Goal: Information Seeking & Learning: Learn about a topic

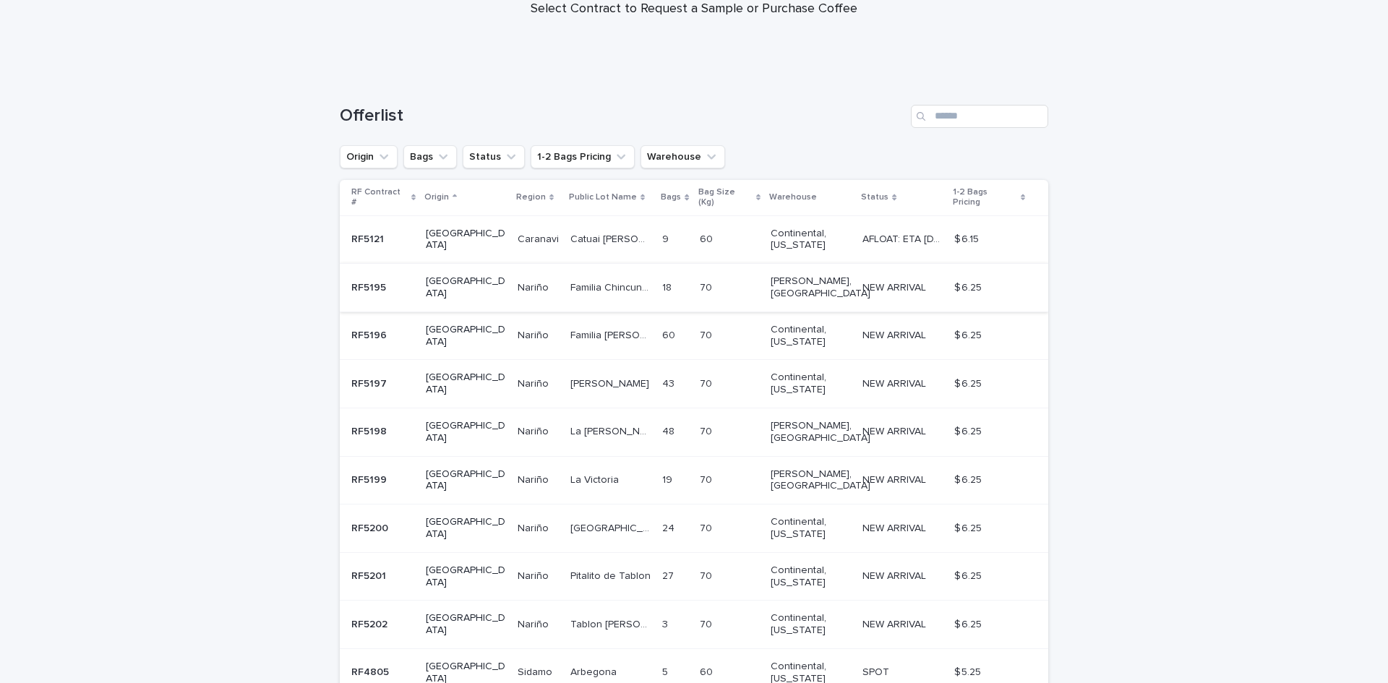
scroll to position [241, 0]
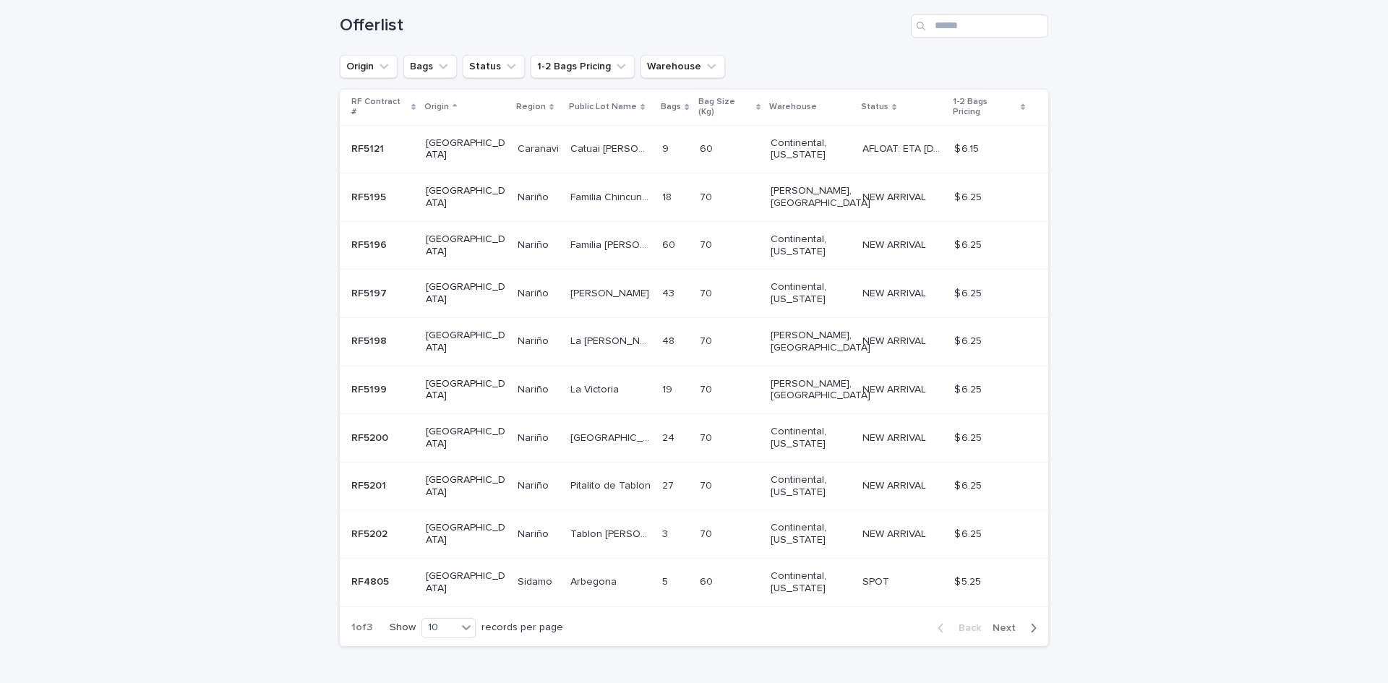
click at [453, 570] on p "[GEOGRAPHIC_DATA]" at bounding box center [466, 582] width 80 height 25
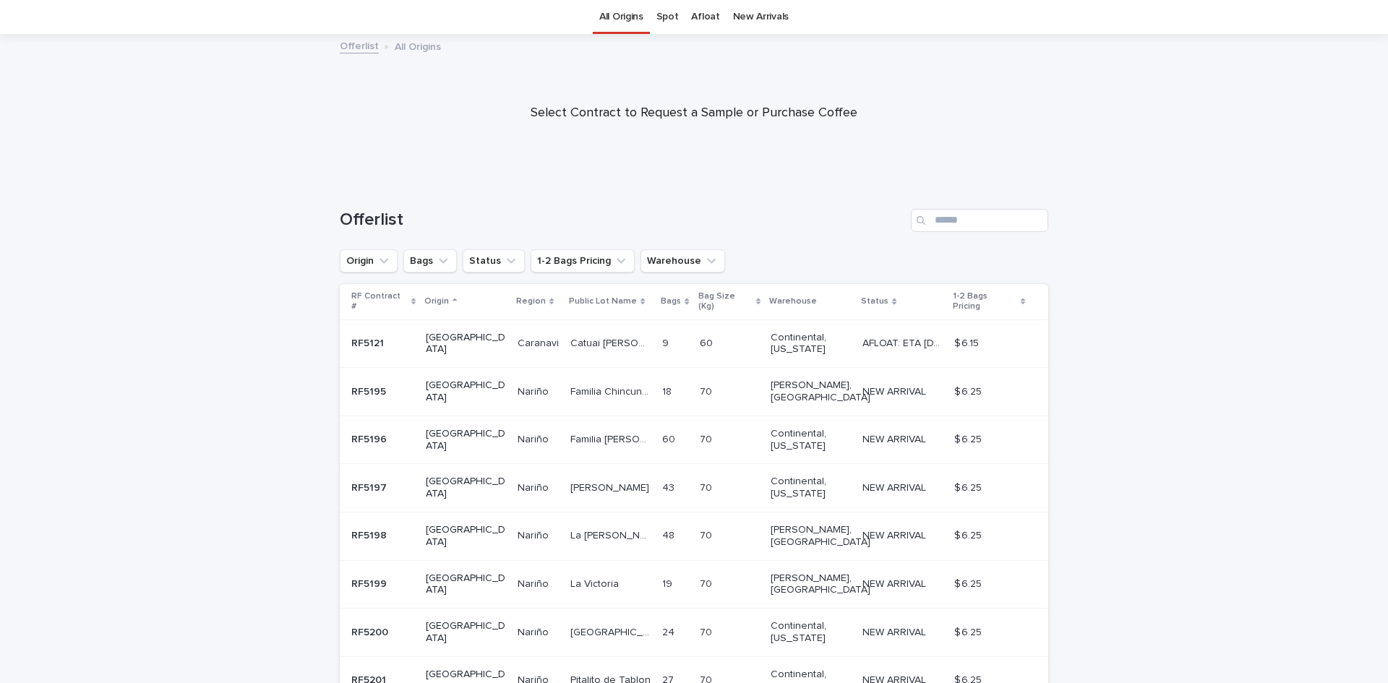
scroll to position [241, 0]
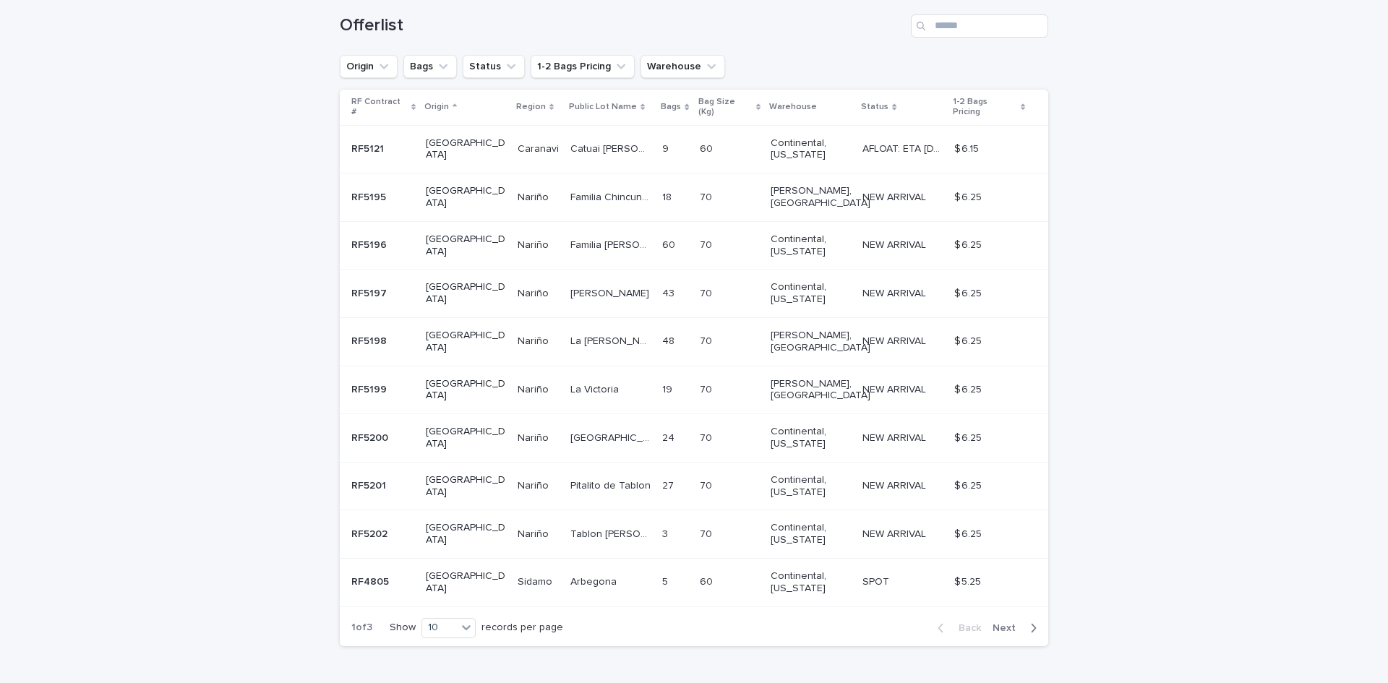
click at [1013, 623] on span "Next" at bounding box center [1008, 628] width 32 height 10
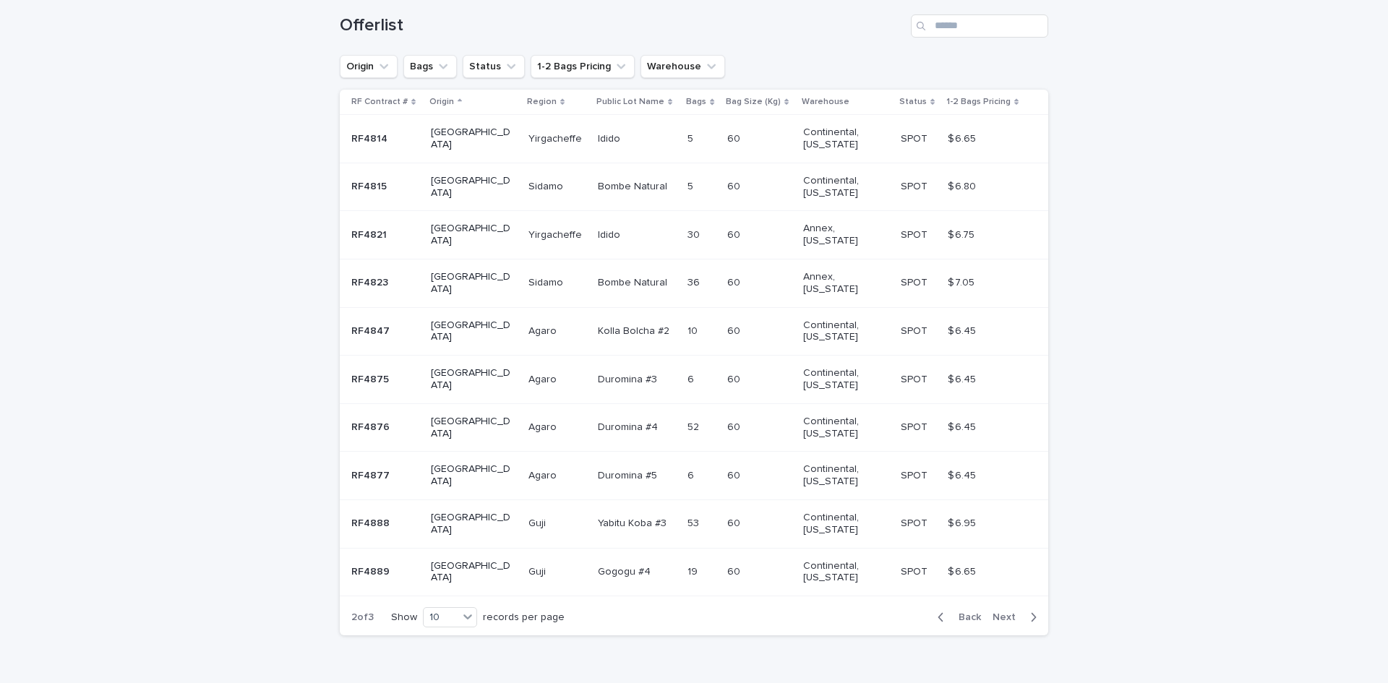
click at [1006, 612] on span "Next" at bounding box center [1008, 617] width 32 height 10
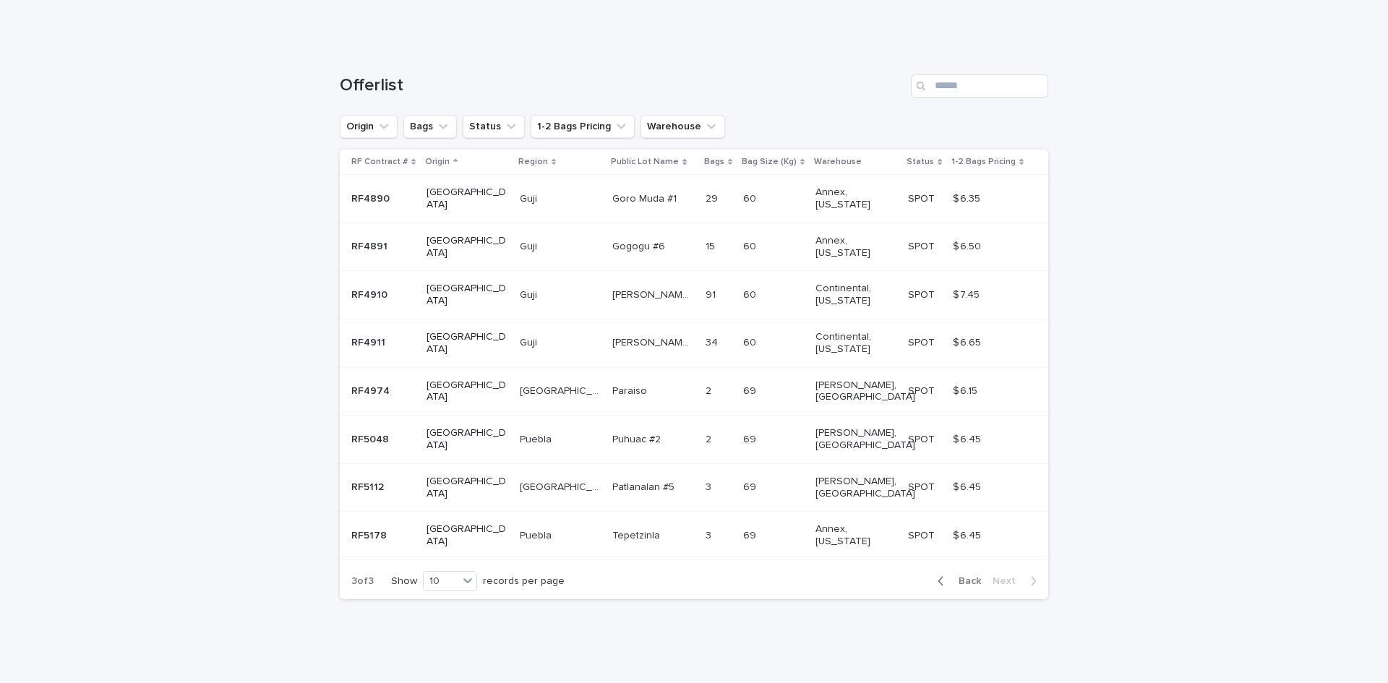
scroll to position [108, 0]
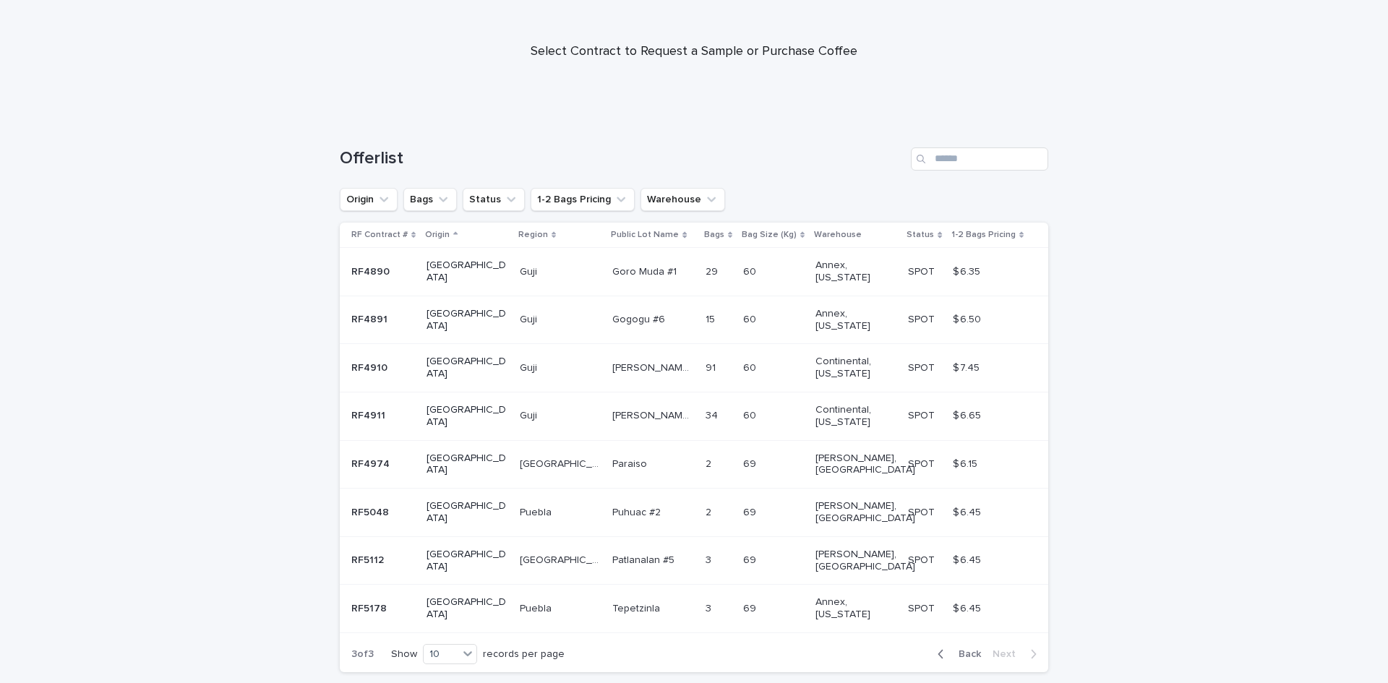
click at [972, 649] on span "Back" at bounding box center [965, 654] width 31 height 10
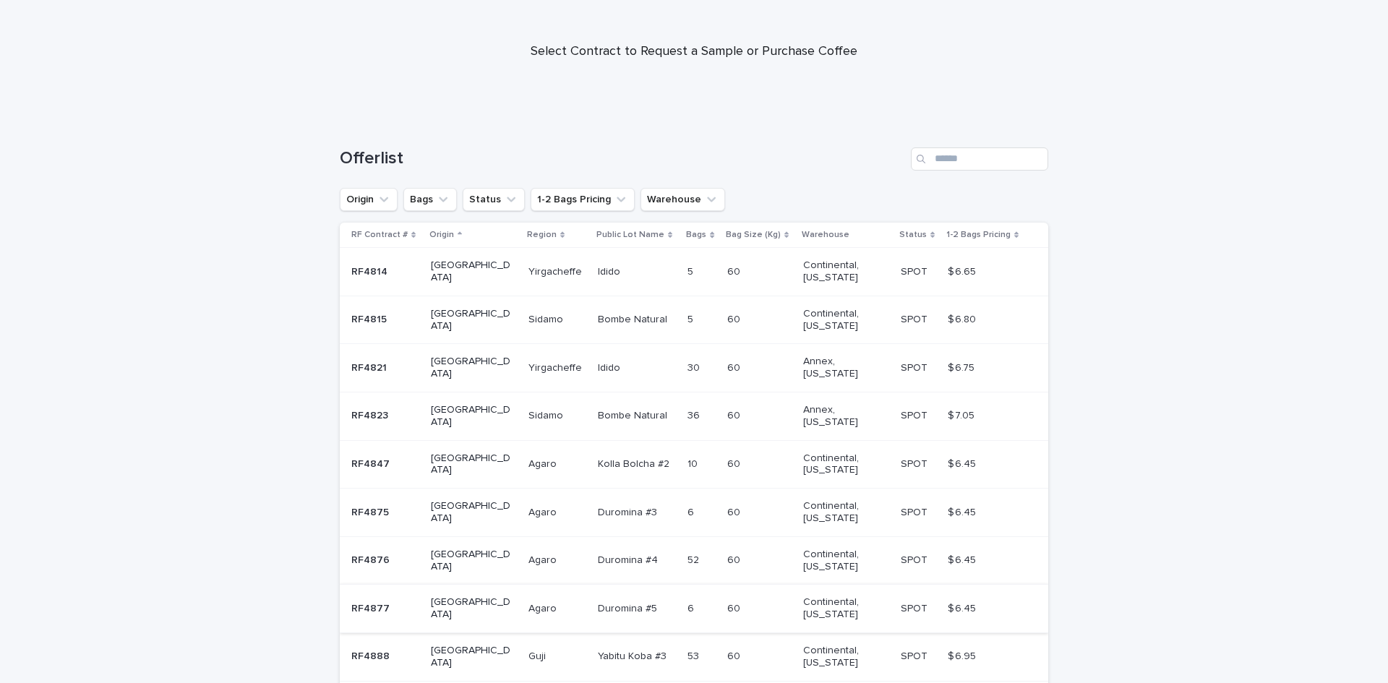
scroll to position [253, 0]
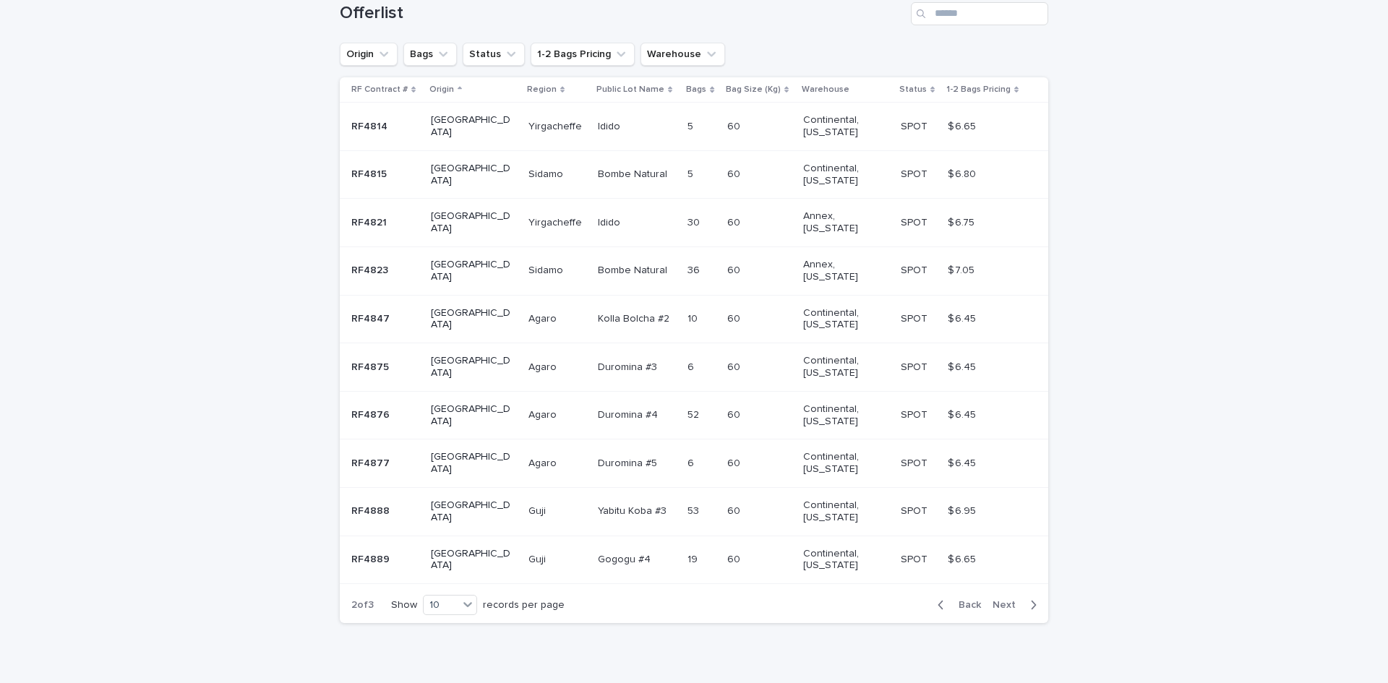
click at [966, 600] on span "Back" at bounding box center [965, 605] width 31 height 10
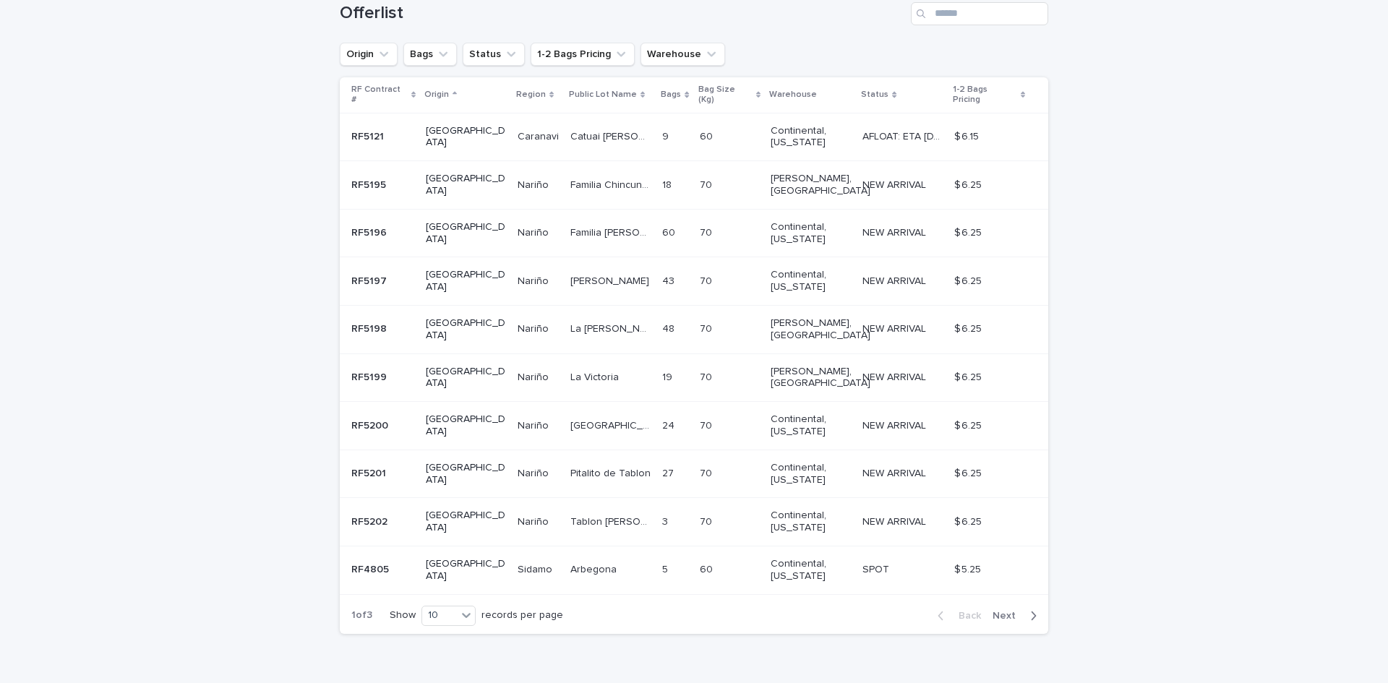
scroll to position [241, 0]
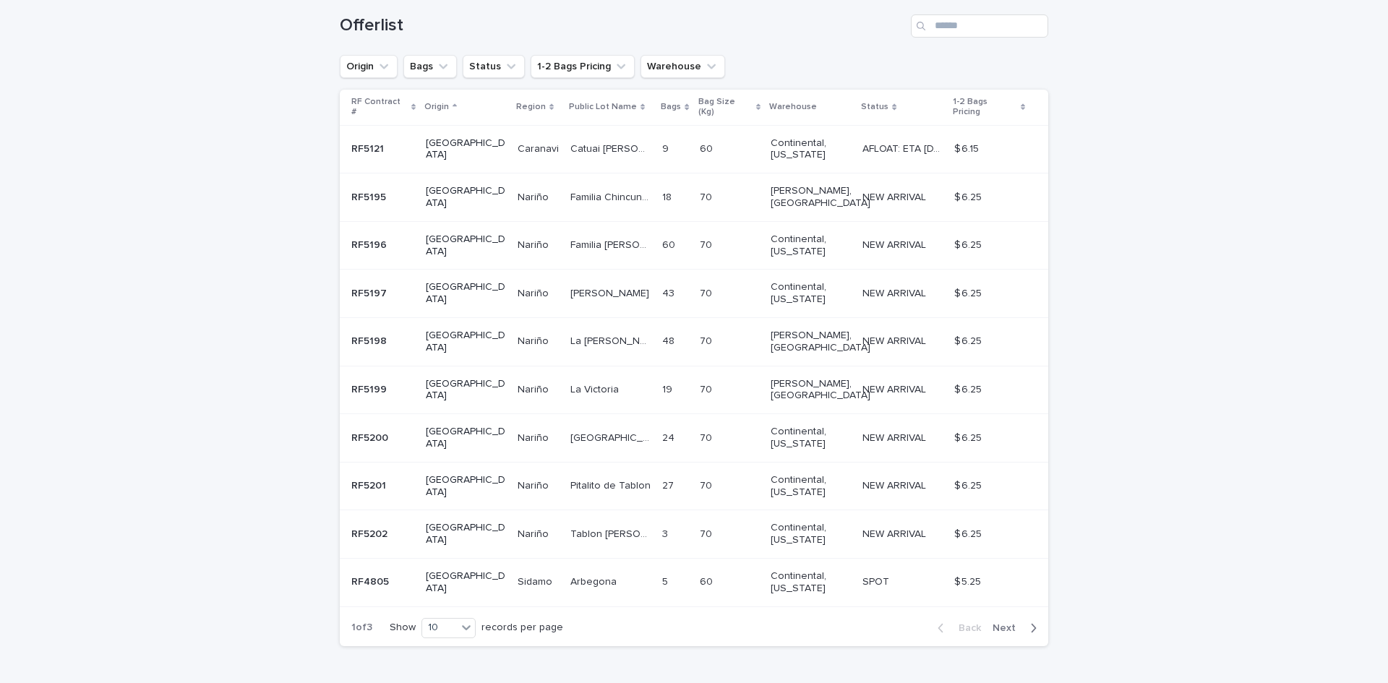
click at [1019, 100] on div "1-2 Bags Pricing" at bounding box center [989, 107] width 72 height 27
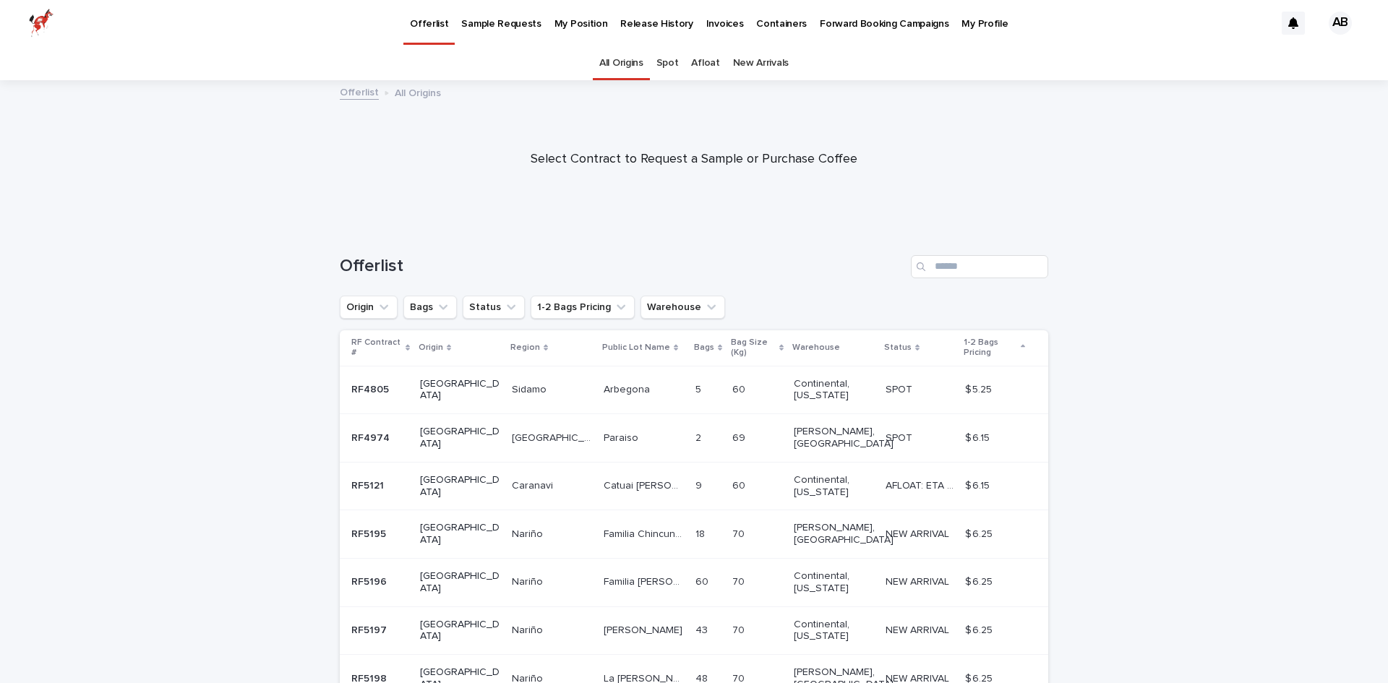
click at [713, 62] on link "Afloat" at bounding box center [705, 63] width 28 height 34
